Goal: Information Seeking & Learning: Learn about a topic

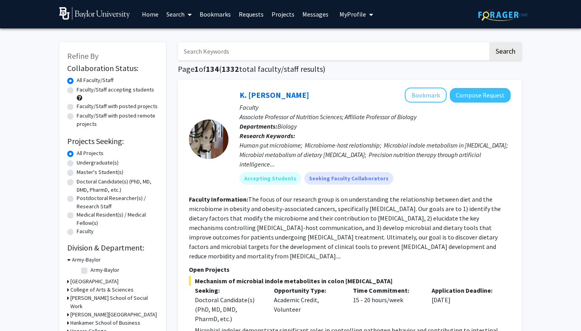
click at [77, 91] on label "Faculty/Staff accepting students" at bounding box center [115, 90] width 77 height 8
click at [77, 91] on input "Faculty/Staff accepting students" at bounding box center [79, 88] width 5 height 5
radio input "true"
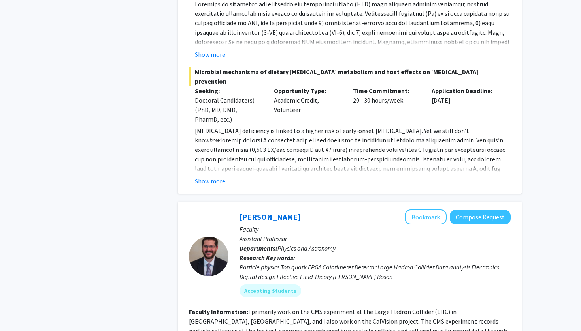
scroll to position [446, 0]
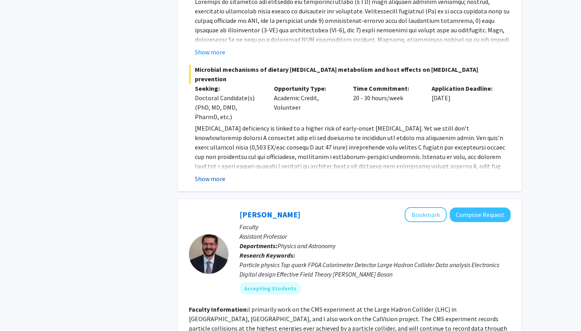
click at [209, 174] on button "Show more" at bounding box center [210, 178] width 30 height 9
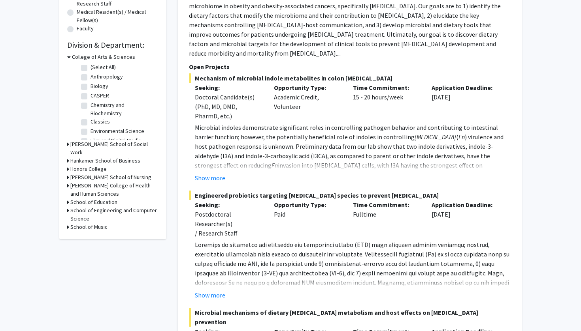
scroll to position [194, 0]
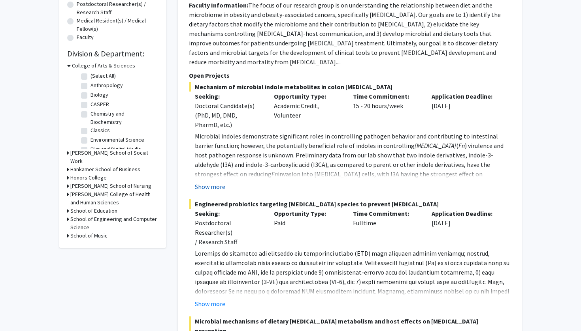
click at [206, 182] on button "Show more" at bounding box center [210, 186] width 30 height 9
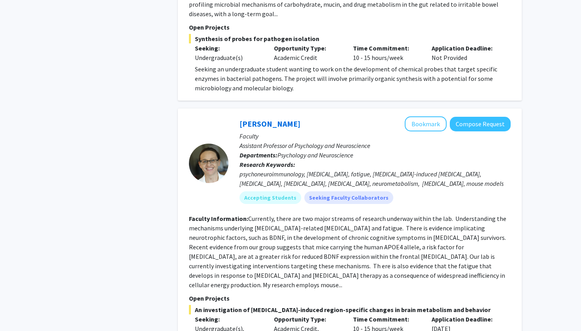
scroll to position [3009, 0]
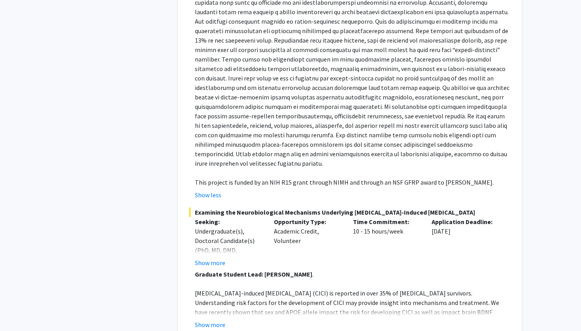
scroll to position [3355, 0]
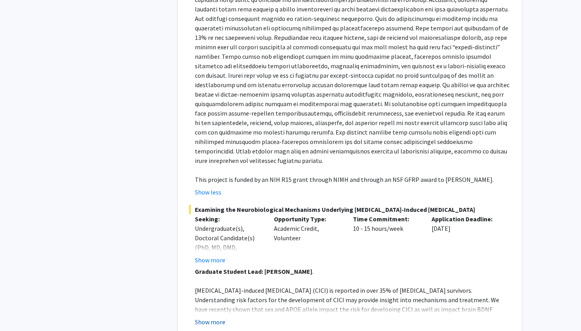
click at [213, 318] on button "Show more" at bounding box center [210, 322] width 30 height 9
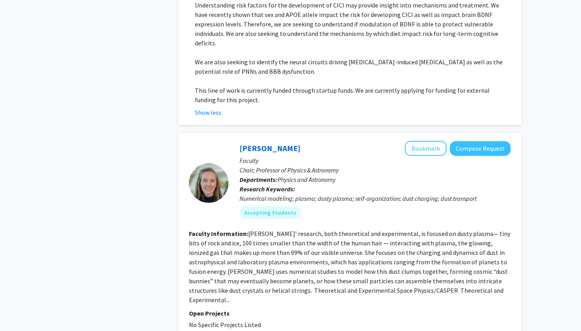
scroll to position [3649, 0]
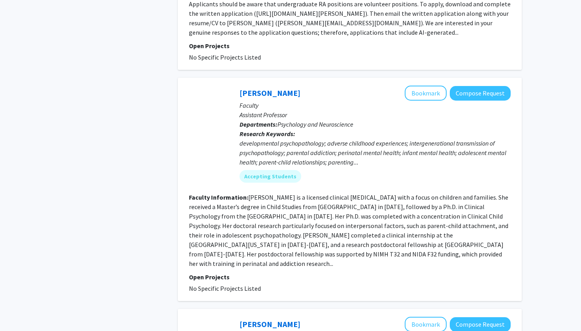
scroll to position [863, 0]
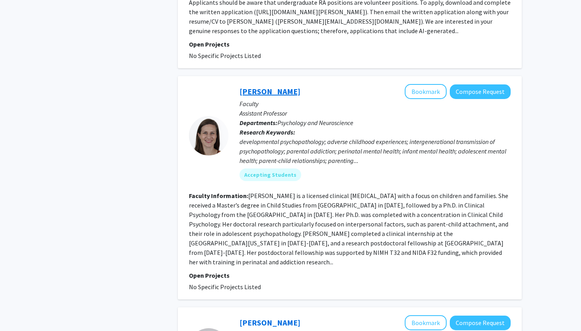
click at [248, 87] on link "[PERSON_NAME]" at bounding box center [269, 92] width 61 height 10
